Goal: Check status: Check status

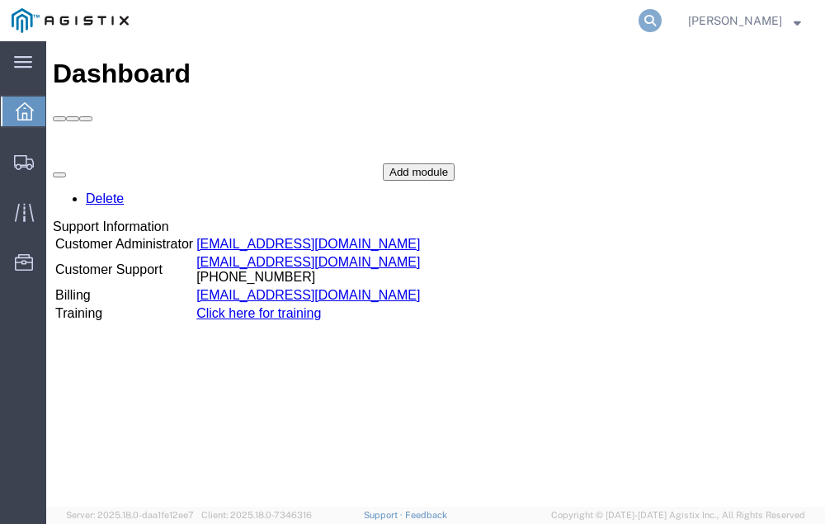
click at [661, 16] on icon at bounding box center [649, 20] width 23 height 23
type input "56700906"
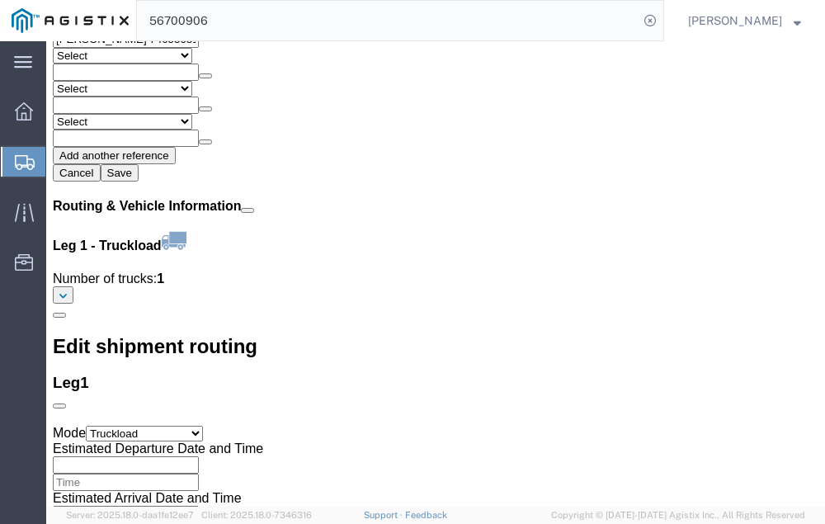
scroll to position [1877, 0]
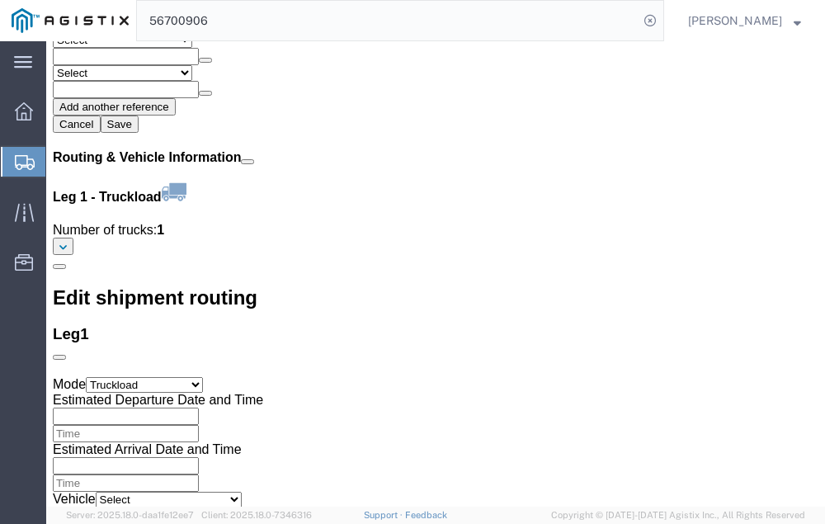
click button "Map"
click button "Satellite"
click div
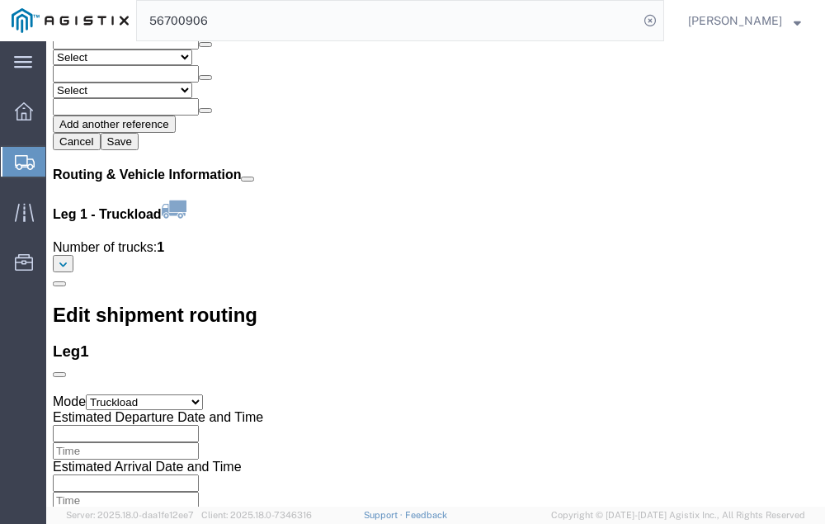
scroll to position [1846, 0]
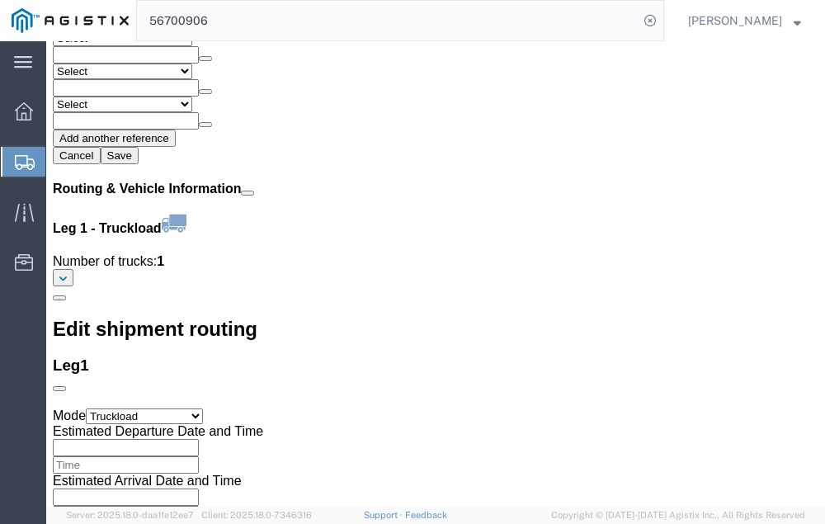
click button "Map camera controls"
click button "Move left"
click button "Move right"
click button "Move down"
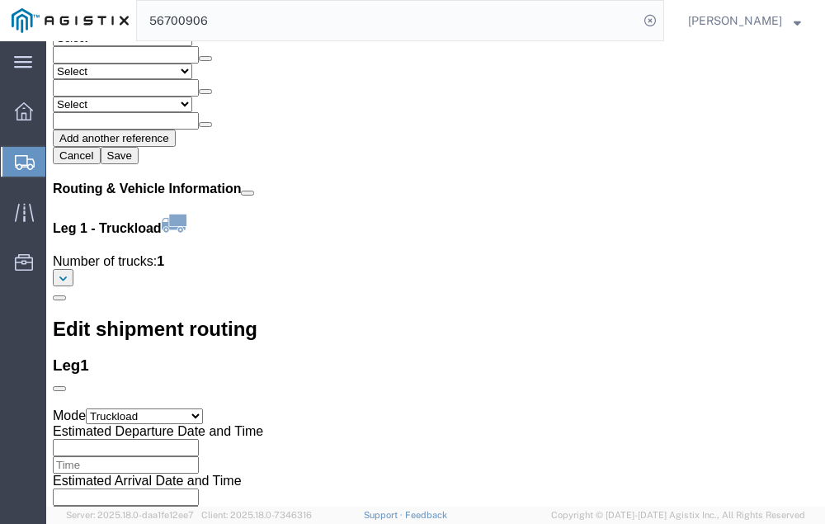
click button "Move right"
click button "Move left"
click button "Move right"
